Goal: Information Seeking & Learning: Learn about a topic

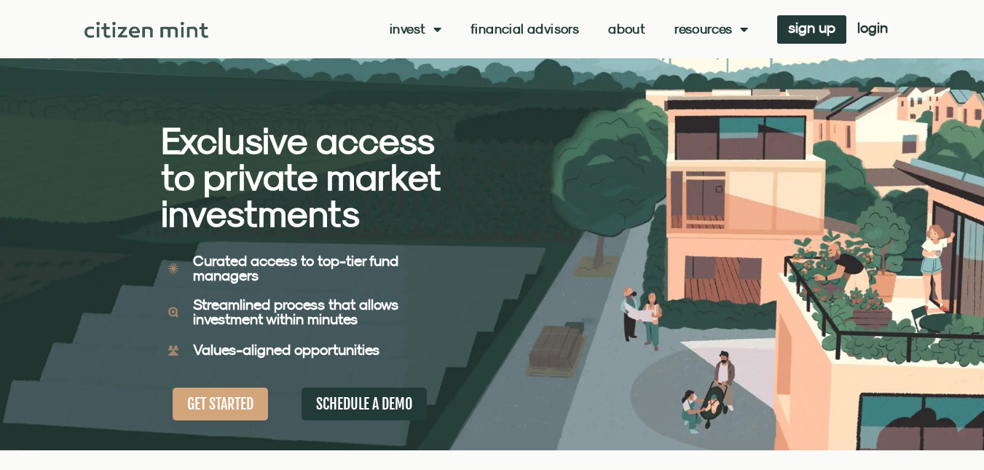
click at [629, 25] on link "About" at bounding box center [626, 29] width 37 height 15
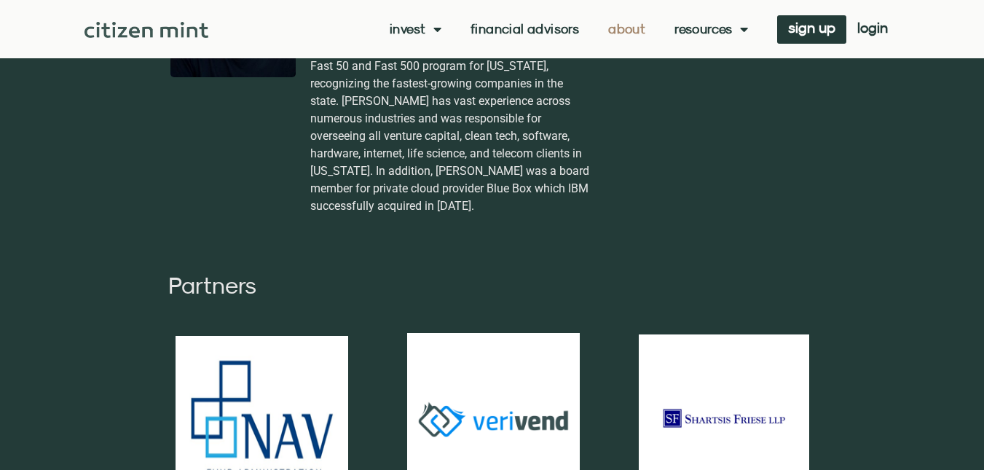
scroll to position [3513, 0]
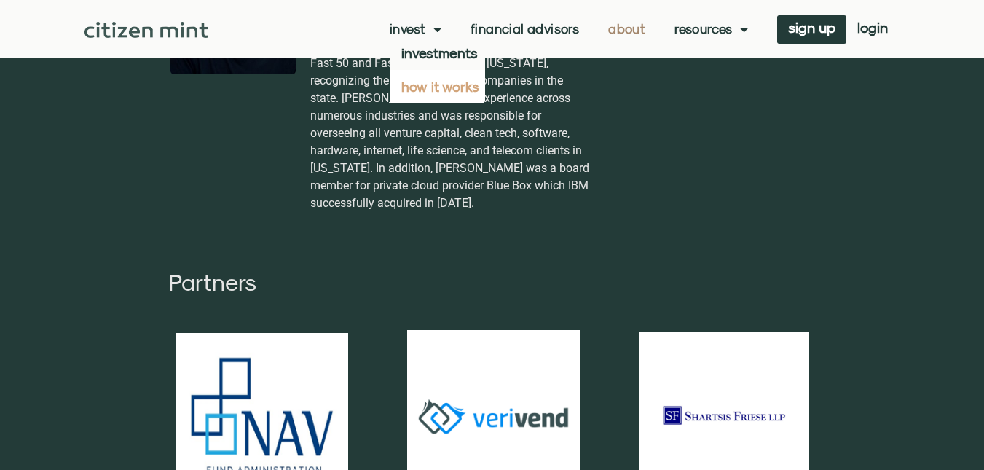
click at [436, 92] on link "how it works" at bounding box center [437, 87] width 95 height 34
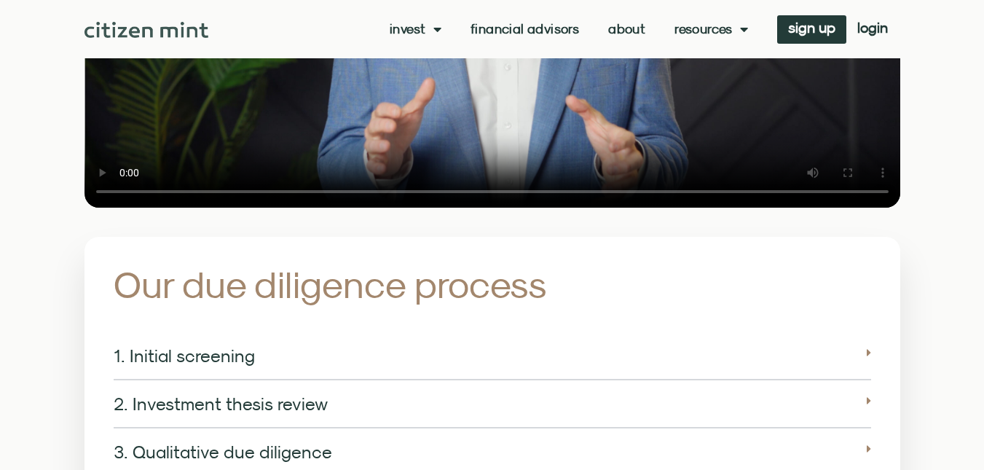
scroll to position [1871, 0]
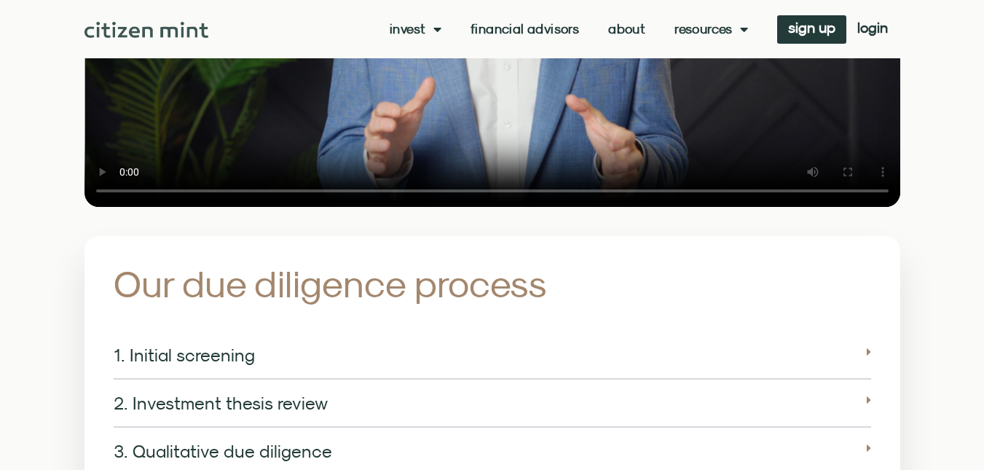
drag, startPoint x: 336, startPoint y: 189, endPoint x: 240, endPoint y: 184, distance: 96.3
